Goal: Information Seeking & Learning: Learn about a topic

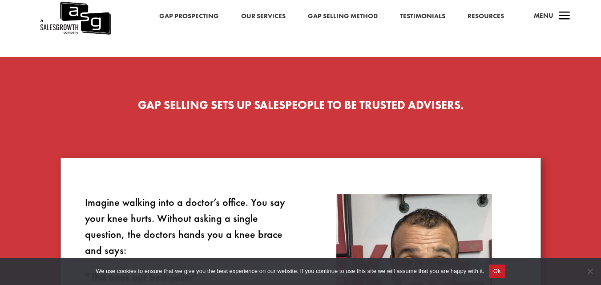
scroll to position [361, 0]
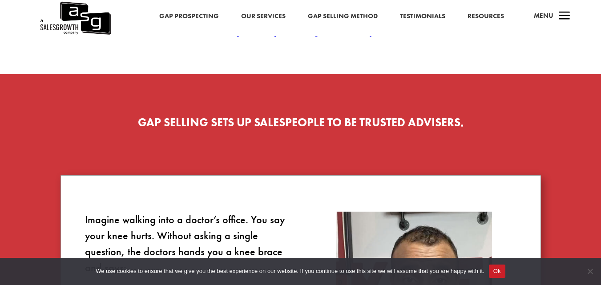
click at [252, 17] on link "Our Services" at bounding box center [263, 17] width 44 height 12
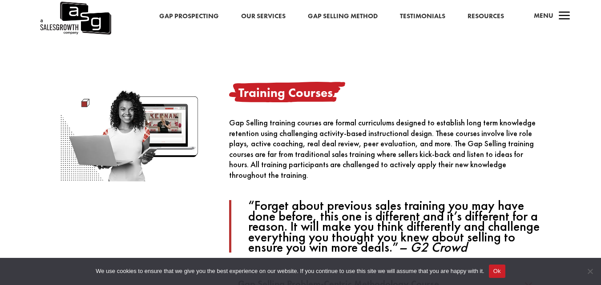
scroll to position [473, 0]
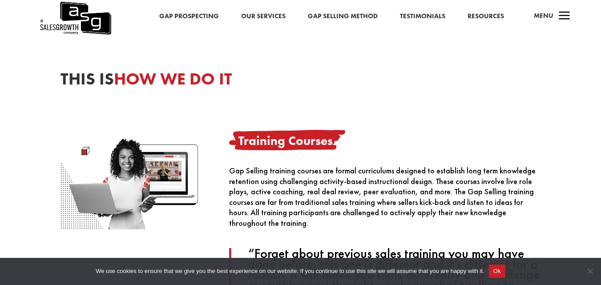
click at [341, 16] on link "Gap Selling Method" at bounding box center [343, 17] width 70 height 12
